Goal: Communication & Community: Answer question/provide support

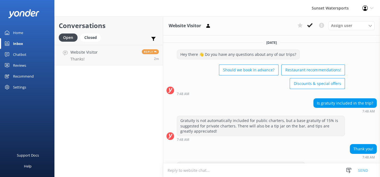
scroll to position [413, 0]
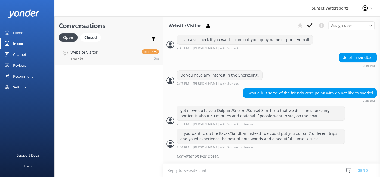
click at [17, 42] on div "Inbox" at bounding box center [18, 43] width 10 height 11
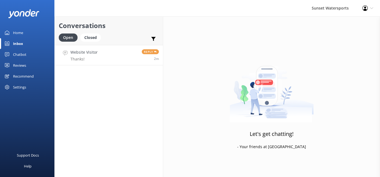
click at [109, 50] on link "Website Visitor Thanks! Reply 2m" at bounding box center [109, 55] width 108 height 20
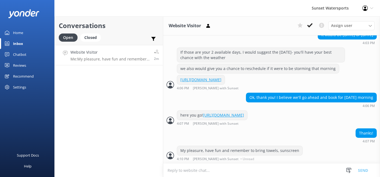
scroll to position [213, 0]
click at [121, 88] on div "Conversations Open Closed Important Converted Assigned to me Unassigned SMS Web…" at bounding box center [108, 96] width 109 height 161
